Goal: Information Seeking & Learning: Learn about a topic

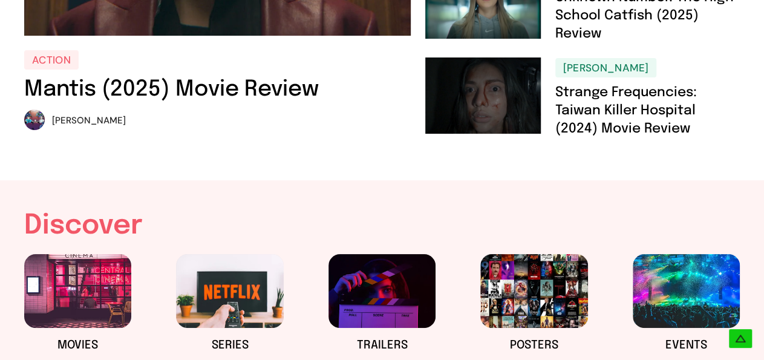
scroll to position [316, 0]
click at [237, 91] on link "Mantis (2025) Movie Review" at bounding box center [171, 90] width 295 height 22
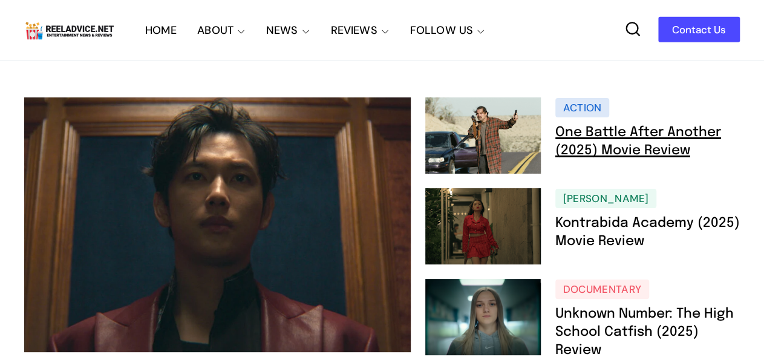
click at [606, 134] on link "One Battle After Another (2025) Movie Review" at bounding box center [638, 141] width 166 height 31
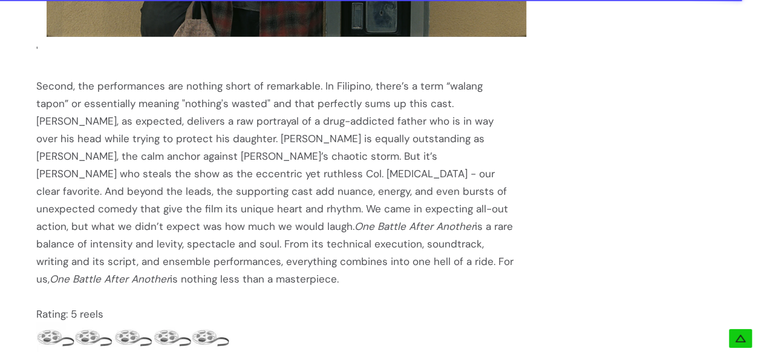
scroll to position [2327, 0]
